Goal: Check status: Check status

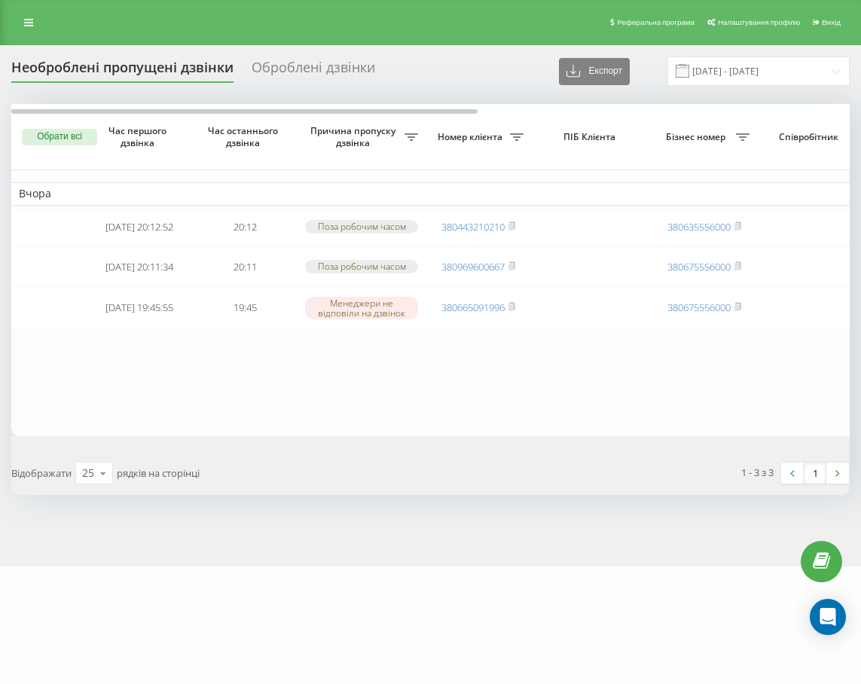
click at [87, 566] on div "Необроблені пропущені дзвінки Оброблені дзвінки Експорт .csv .xlsx [DATE] - [DA…" at bounding box center [430, 305] width 861 height 521
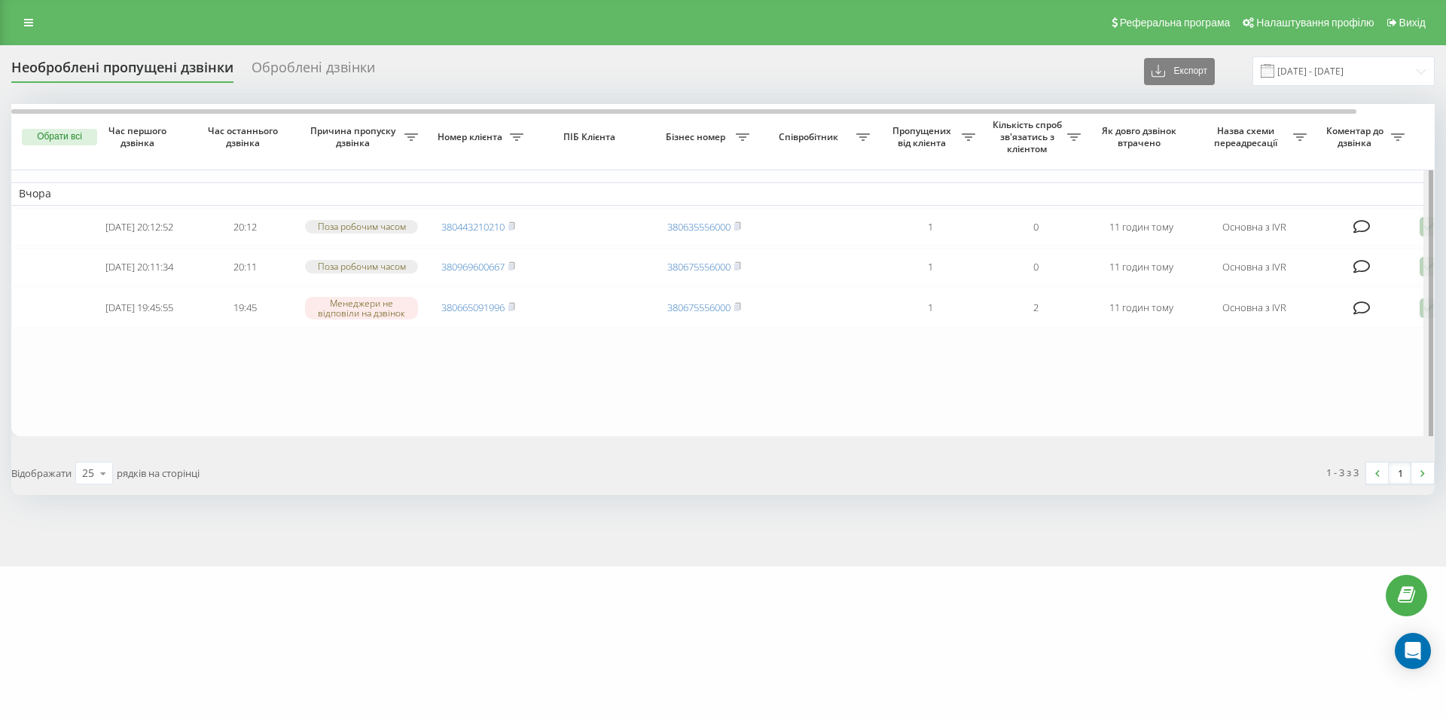
click at [860, 320] on div at bounding box center [1428, 276] width 11 height 345
click at [860, 322] on div at bounding box center [1428, 276] width 11 height 345
click at [860, 321] on div at bounding box center [1428, 276] width 11 height 345
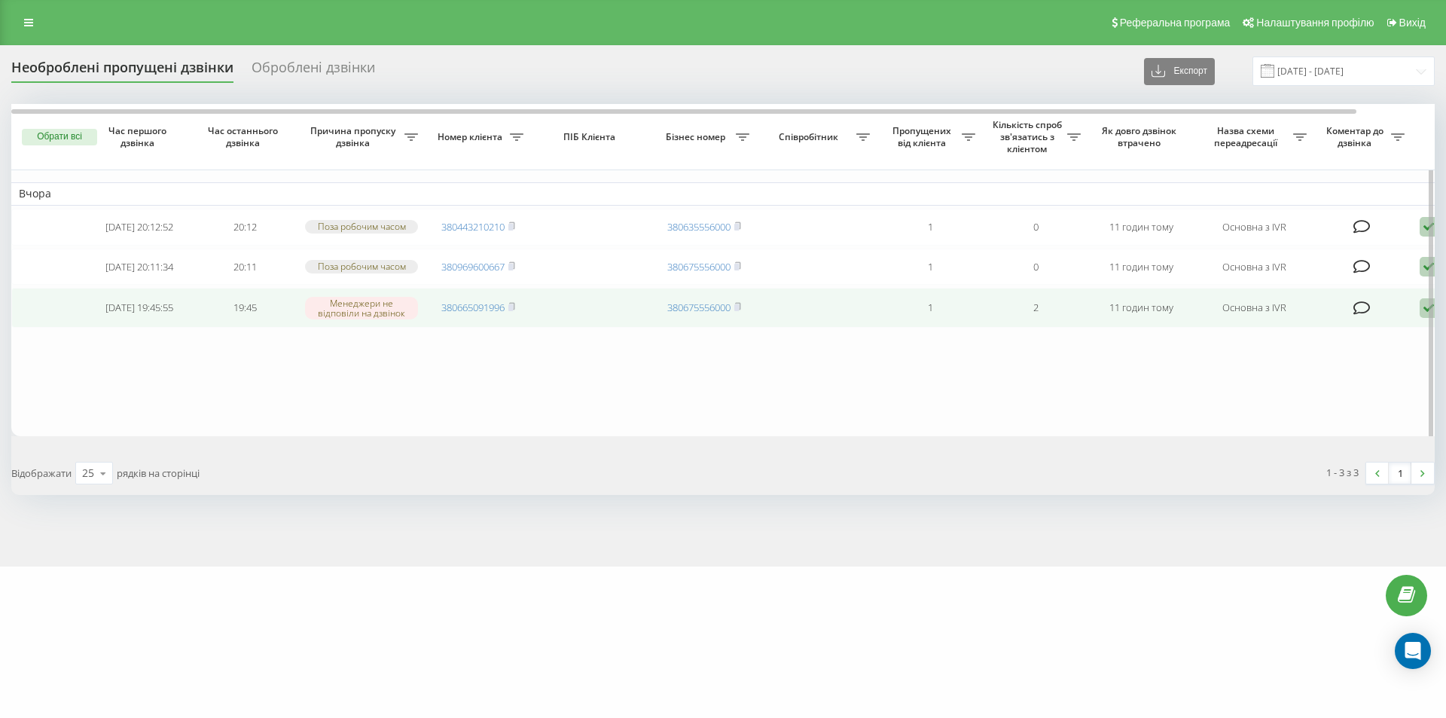
click at [860, 319] on icon at bounding box center [1429, 308] width 18 height 20
click at [860, 339] on span "Не вдалося зв'язатися" at bounding box center [1293, 332] width 115 height 14
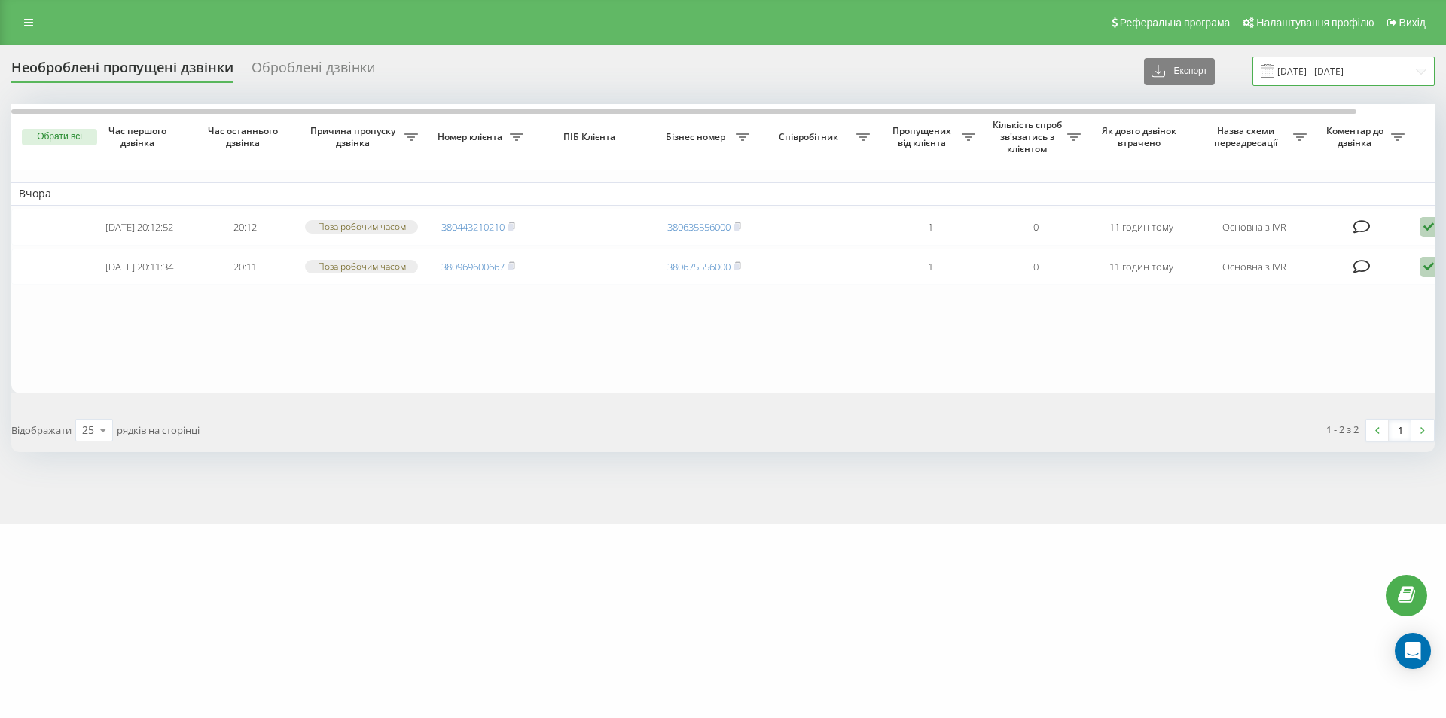
click at [860, 68] on input "[DATE] - [DATE]" at bounding box center [1343, 70] width 182 height 29
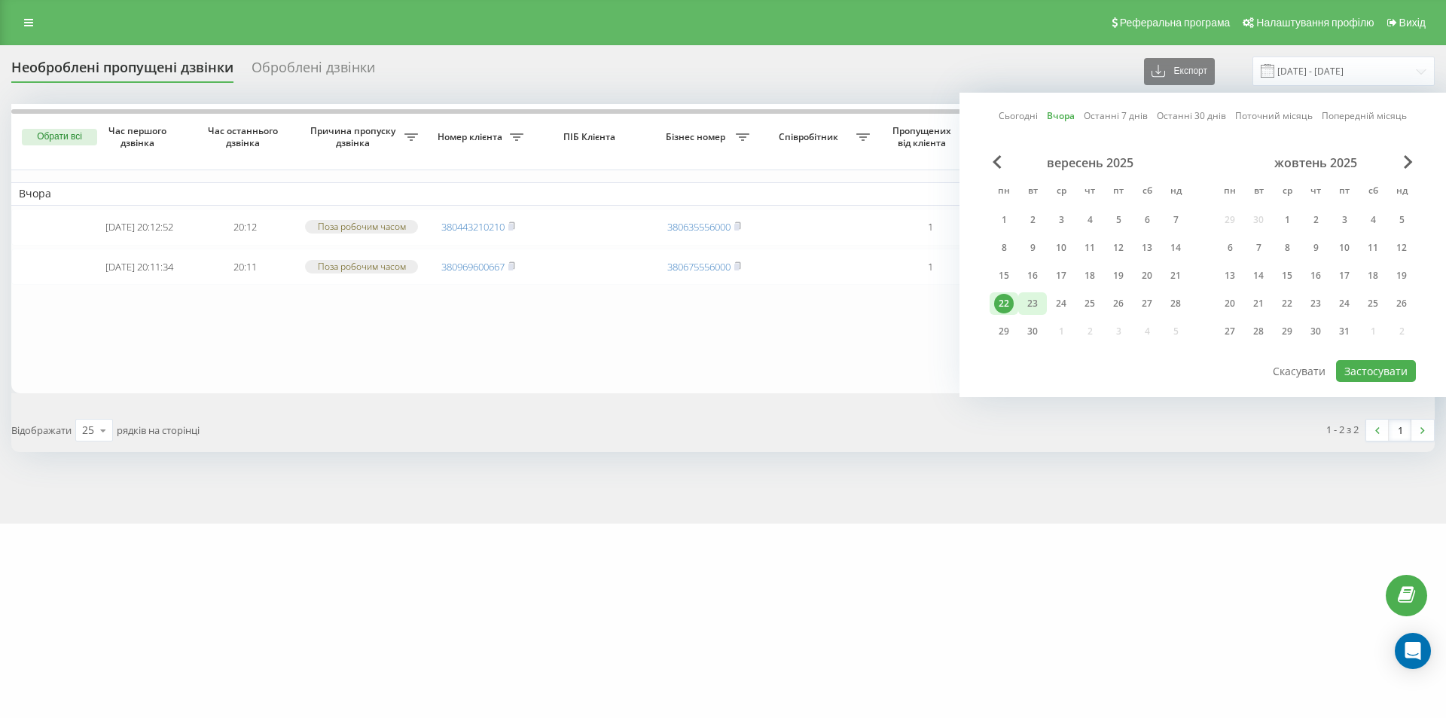
click at [860, 296] on div "23" at bounding box center [1033, 304] width 20 height 20
click at [860, 368] on button "Застосувати" at bounding box center [1376, 371] width 80 height 22
type input "[DATE] - [DATE]"
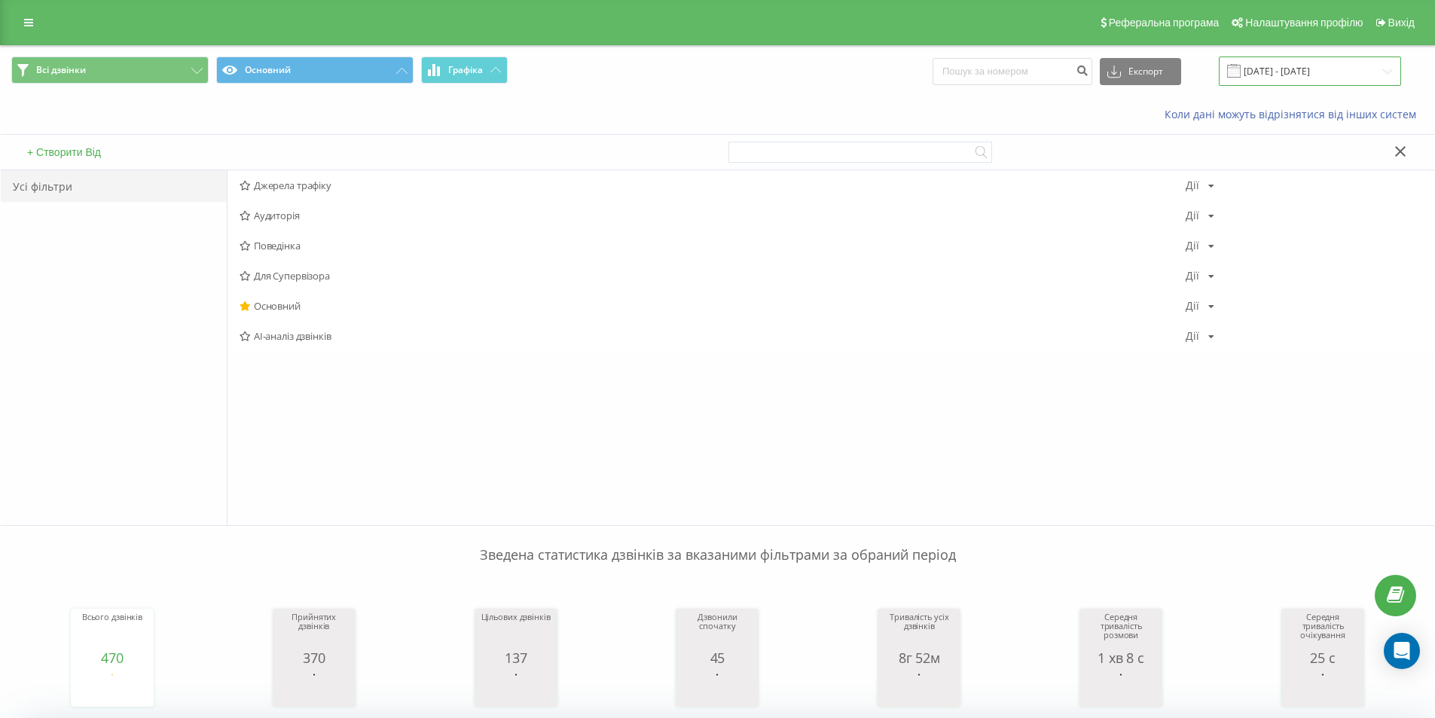
click at [1399, 72] on input "[DATE] - [DATE]" at bounding box center [1310, 70] width 182 height 29
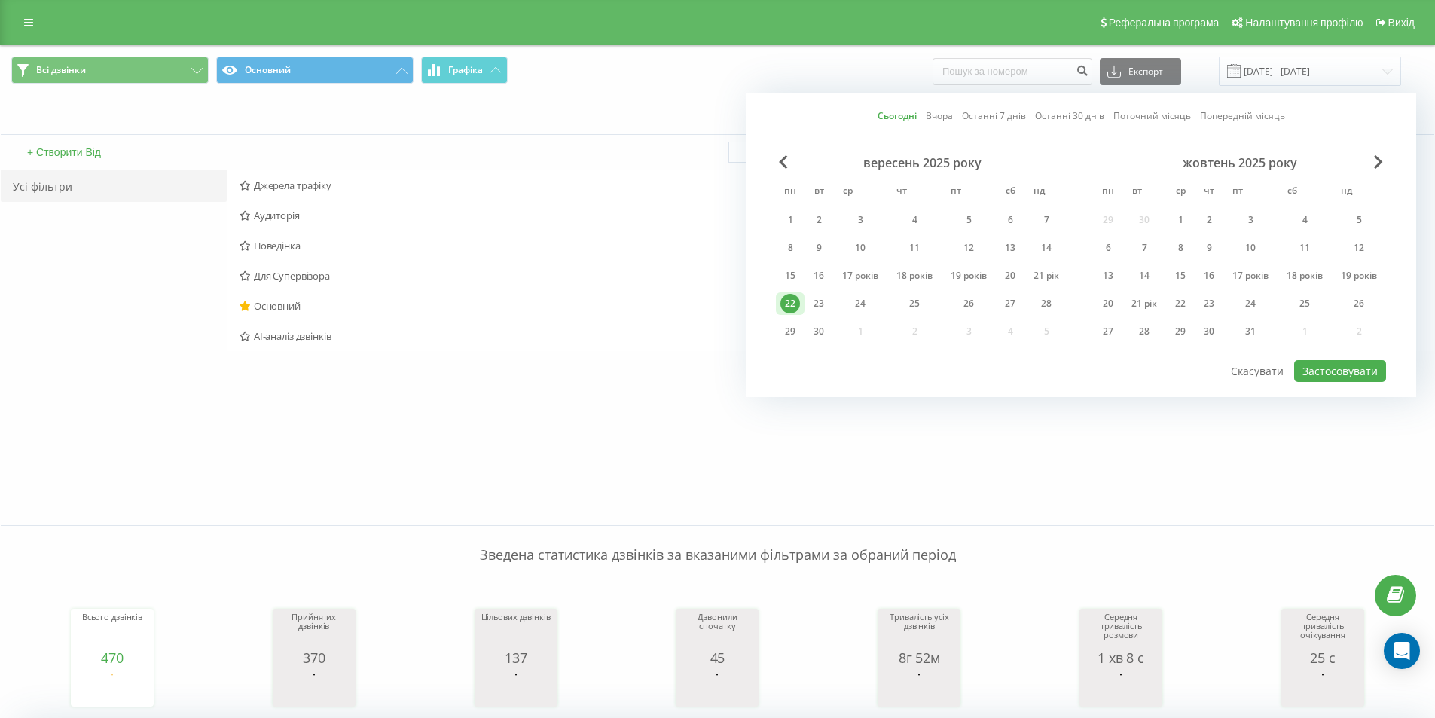
drag, startPoint x: 813, startPoint y: 303, endPoint x: 920, endPoint y: 288, distance: 107.9
click at [818, 304] on font "23" at bounding box center [818, 303] width 11 height 13
click at [1324, 371] on font "Застосовувати" at bounding box center [1339, 371] width 75 height 14
type input "[DATE] - [DATE]"
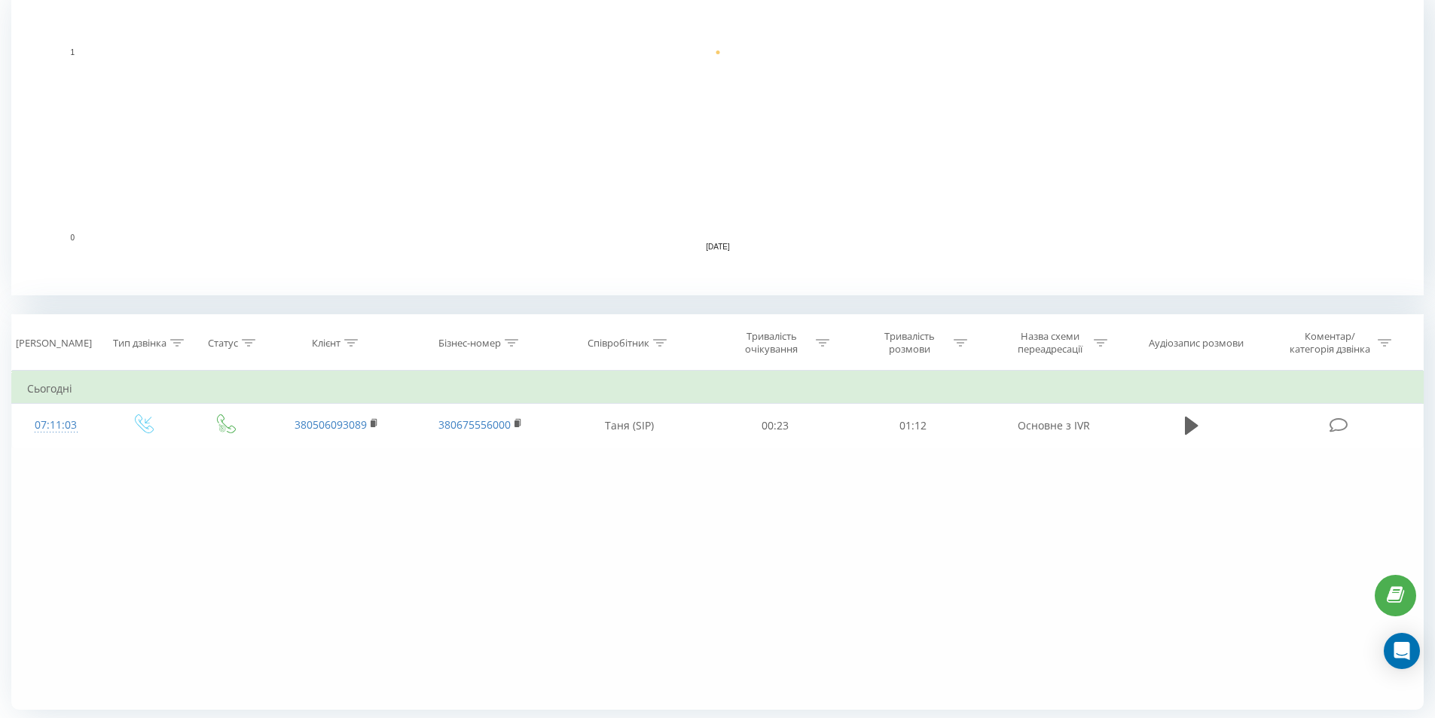
scroll to position [777, 0]
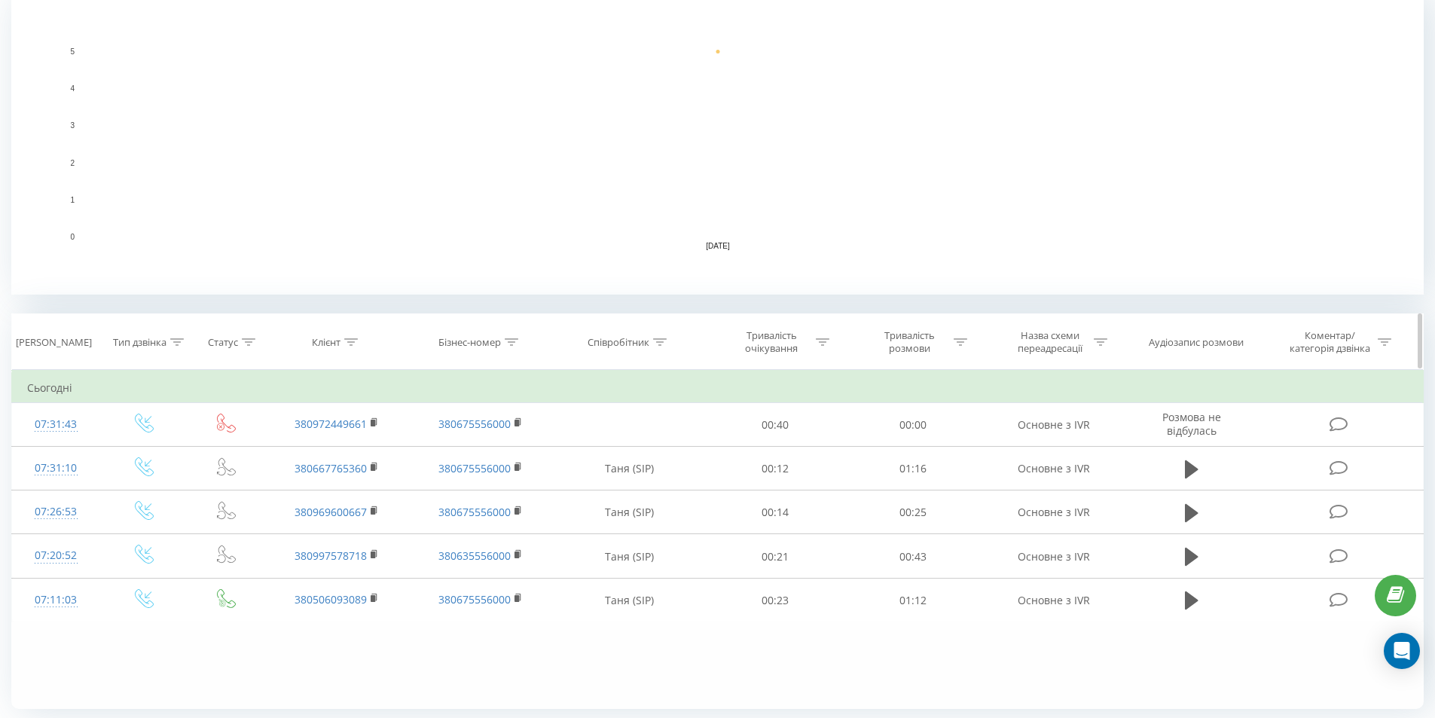
scroll to position [777, 0]
